Goal: Check status

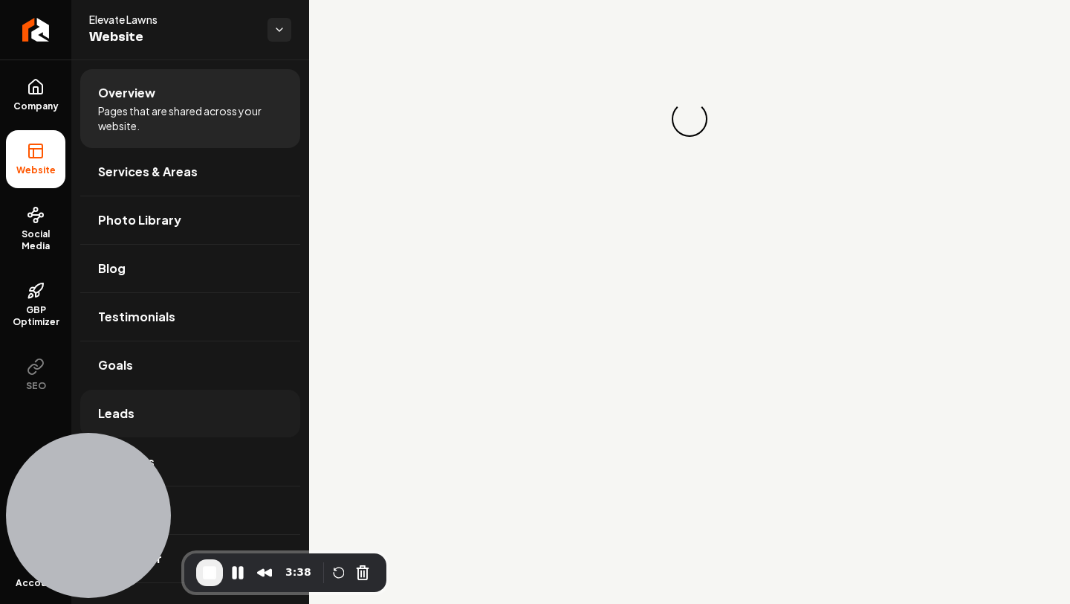
click at [168, 419] on link "Leads" at bounding box center [190, 413] width 220 height 48
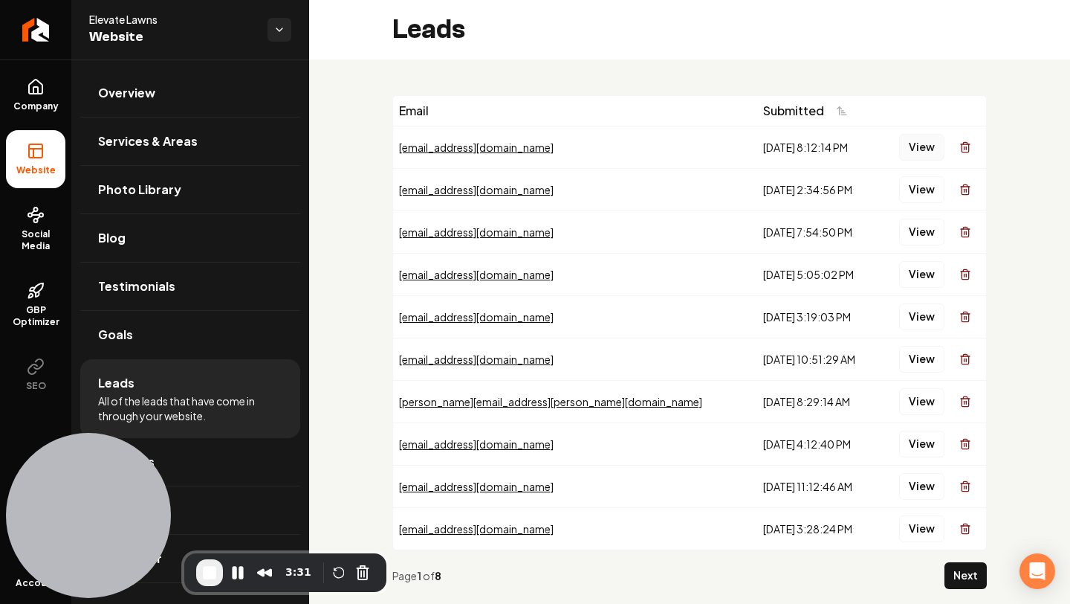
click at [928, 145] on button "View" at bounding box center [921, 147] width 45 height 27
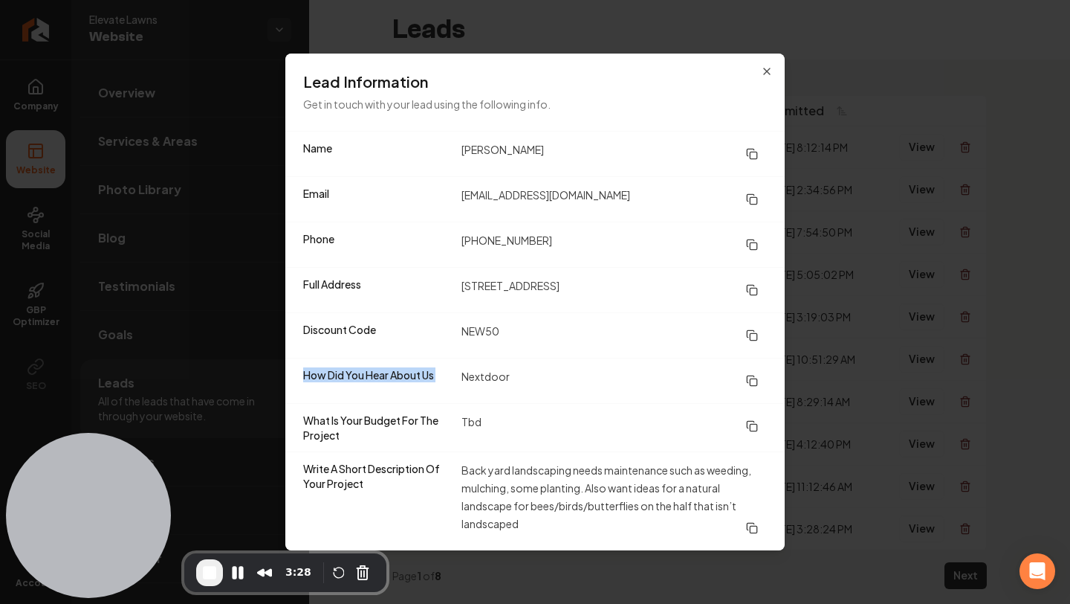
drag, startPoint x: 444, startPoint y: 366, endPoint x: 531, endPoint y: 366, distance: 87.7
click at [528, 366] on div "How Did You Hear About Us Nextdoor" at bounding box center [535, 380] width 500 height 45
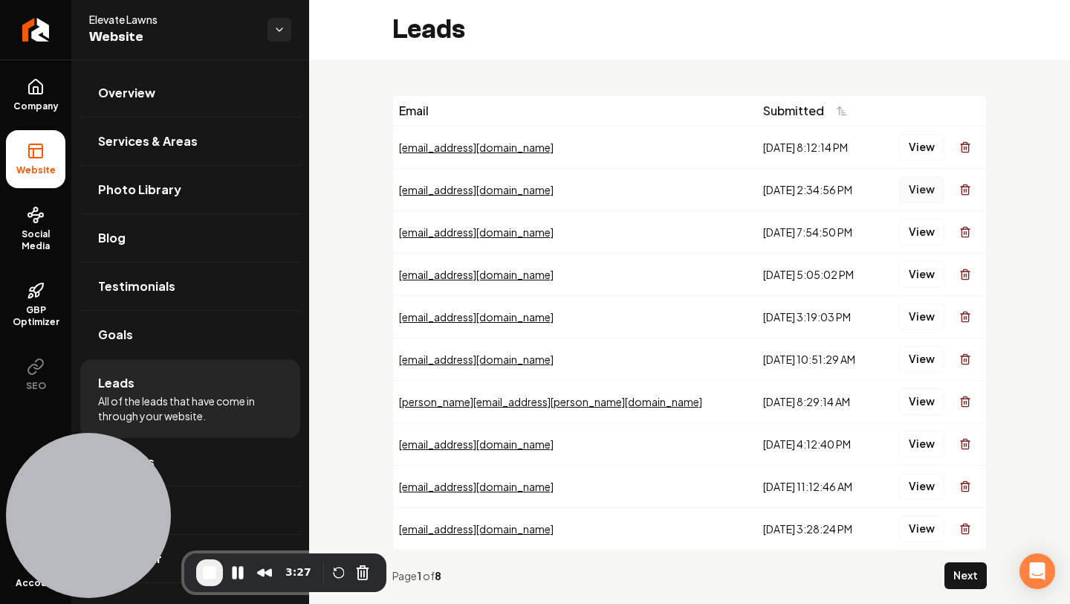
click at [922, 195] on button "View" at bounding box center [921, 189] width 45 height 27
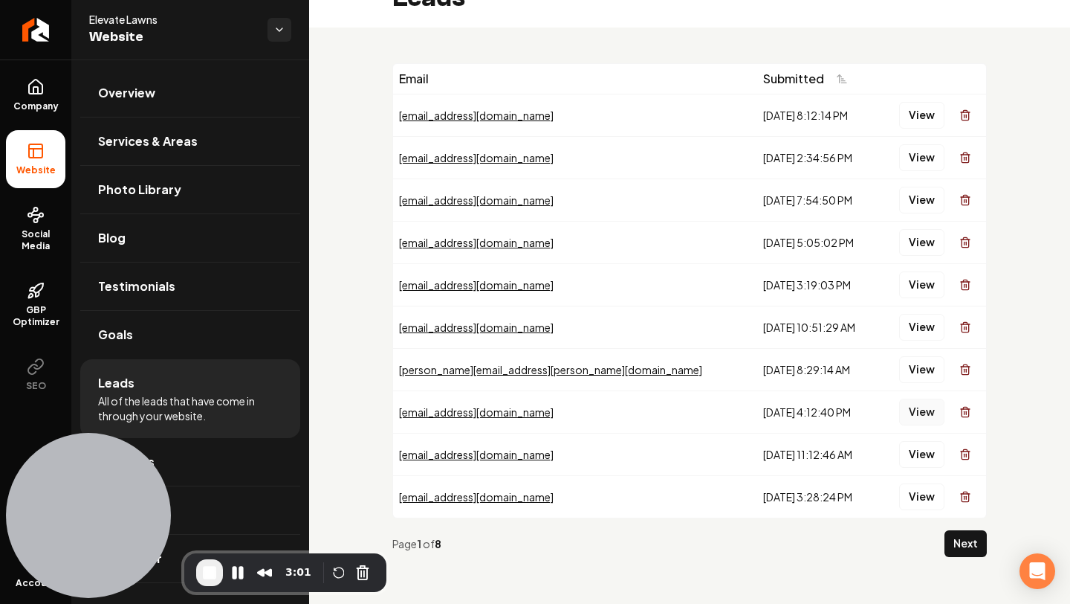
click at [922, 413] on button "View" at bounding box center [921, 411] width 45 height 27
